Goal: Use online tool/utility: Utilize a website feature to perform a specific function

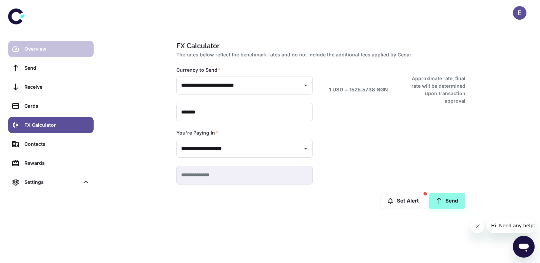
click at [36, 49] on div "Overview" at bounding box center [56, 48] width 65 height 7
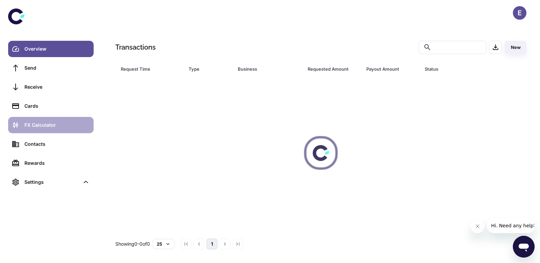
click at [39, 124] on div "FX Calculator" at bounding box center [56, 124] width 65 height 7
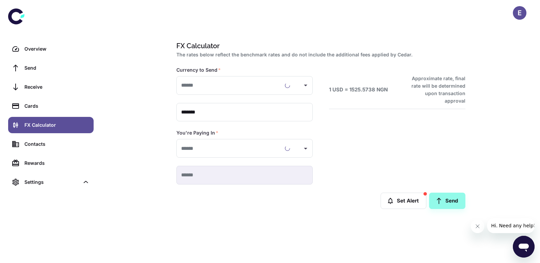
type input "**********"
